Goal: Check status: Check status

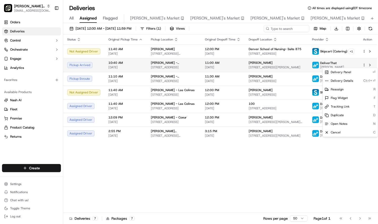
click at [363, 64] on html "[PERSON_NAME] Parent Org [EMAIL_ADDRESS][DOMAIN_NAME] Toggle Sidebar Orders Del…" at bounding box center [189, 112] width 378 height 224
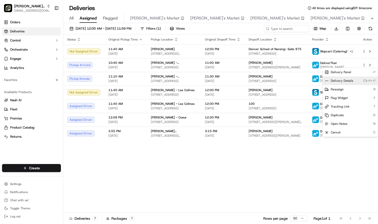
click at [343, 80] on span "Delivery Details" at bounding box center [342, 81] width 22 height 4
click at [342, 73] on span "Delivery Panel" at bounding box center [341, 72] width 20 height 4
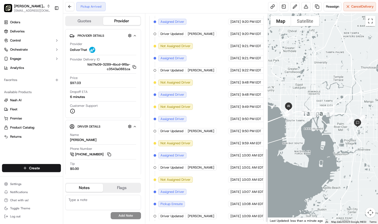
scroll to position [386, 0]
